Goal: Task Accomplishment & Management: Manage account settings

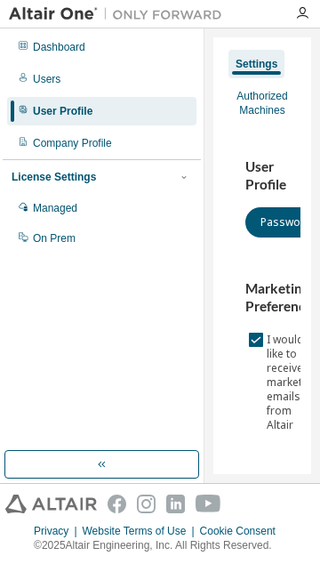
click at [302, 17] on icon "button" at bounding box center [302, 13] width 14 height 14
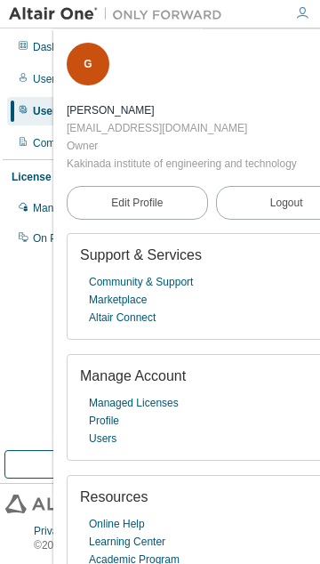
scroll to position [62, 0]
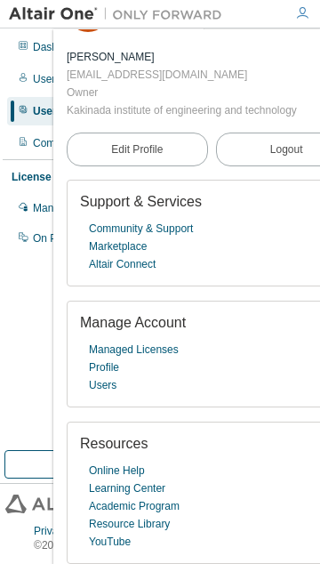
click at [24, 279] on div "Dashboard Users User Profile Company Profile License Settings Managed On Prem" at bounding box center [102, 239] width 198 height 417
click at [25, 285] on div "Dashboard Users User Profile Company Profile License Settings Managed On Prem" at bounding box center [102, 239] width 198 height 417
click at [26, 295] on div "Dashboard Users User Profile Company Profile License Settings Managed On Prem" at bounding box center [102, 239] width 198 height 417
click at [26, 47] on icon at bounding box center [23, 45] width 11 height 11
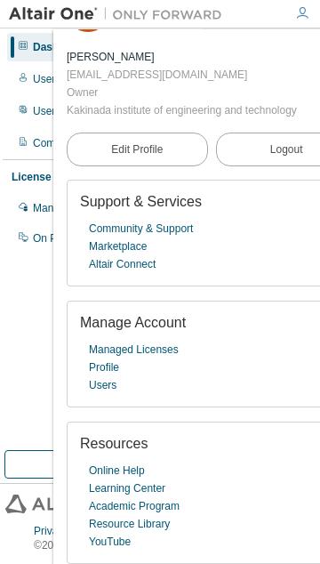
click at [300, 20] on icon "button" at bounding box center [302, 13] width 14 height 14
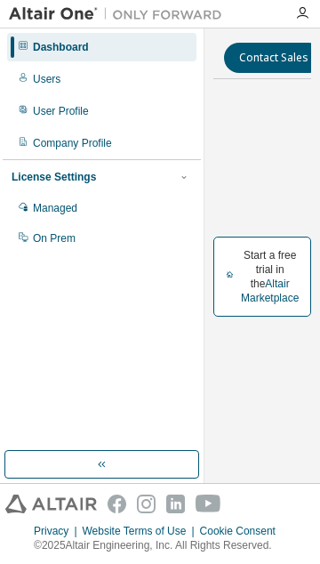
click at [75, 114] on div "User Profile" at bounding box center [61, 111] width 56 height 14
